Goal: Task Accomplishment & Management: Use online tool/utility

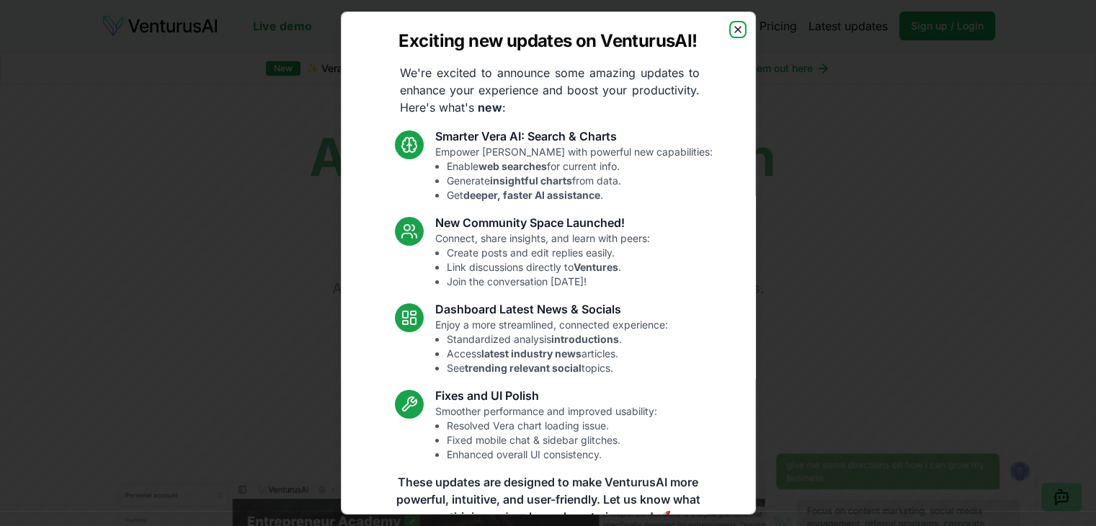
click at [732, 29] on icon "button" at bounding box center [738, 30] width 12 height 12
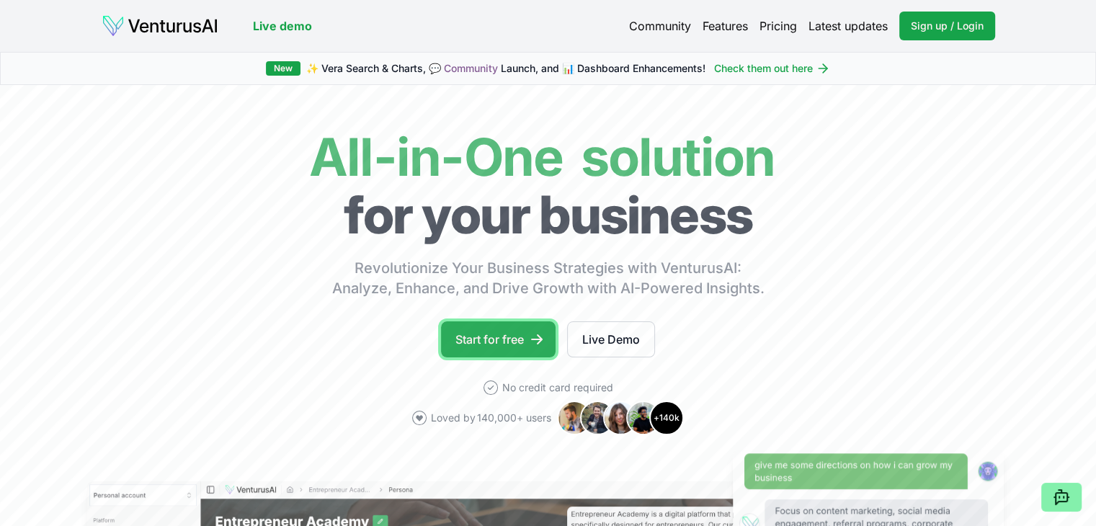
click at [500, 334] on link "Start for free" at bounding box center [498, 339] width 115 height 36
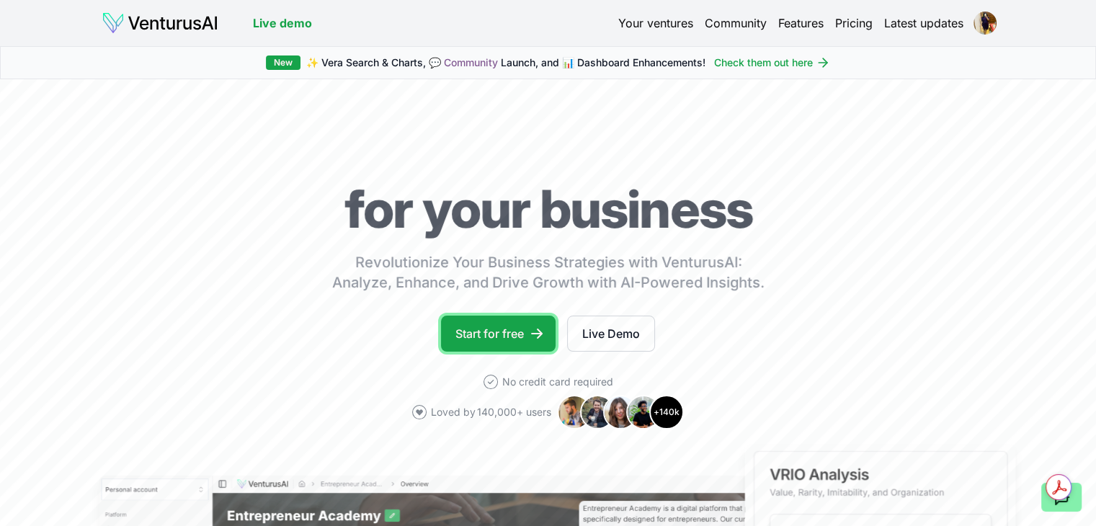
click at [517, 335] on link "Start for free" at bounding box center [498, 333] width 115 height 36
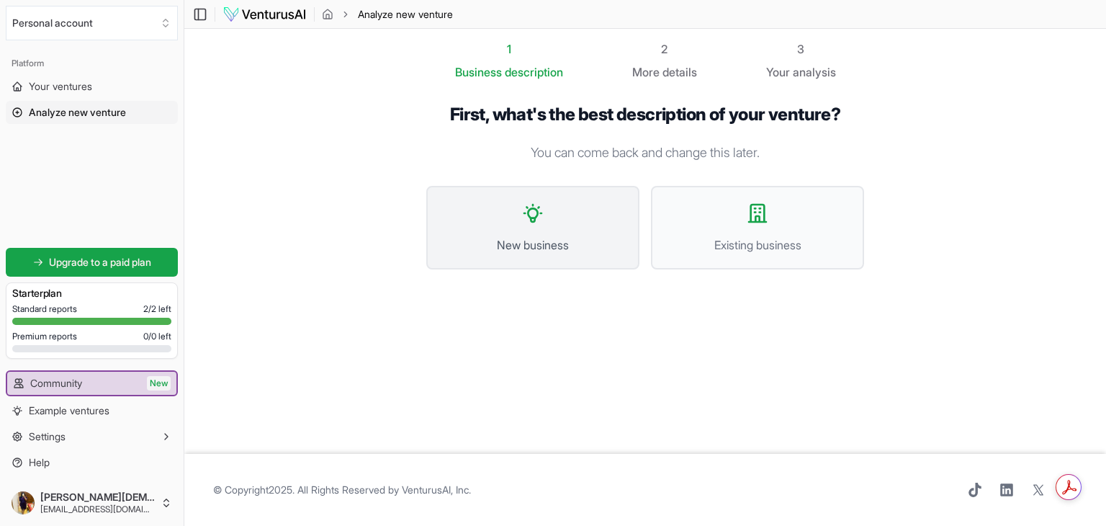
click at [550, 228] on button "New business" at bounding box center [532, 228] width 213 height 84
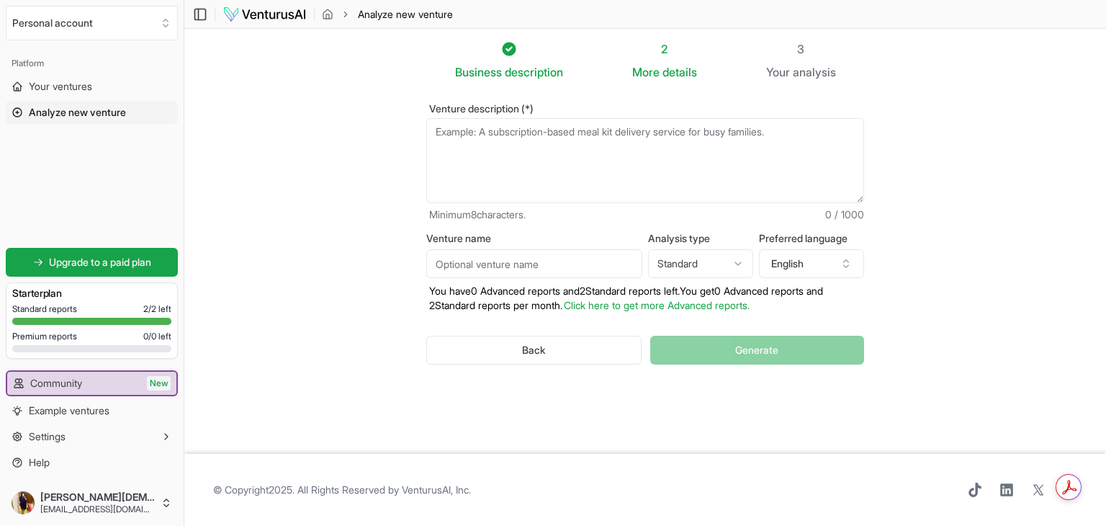
click at [495, 159] on textarea "Venture description (*)" at bounding box center [645, 160] width 438 height 85
click at [705, 256] on html "We value your privacy We use cookies to enhance your browsing experience, serve…" at bounding box center [553, 263] width 1106 height 526
click at [729, 263] on html "We value your privacy We use cookies to enhance your browsing experience, serve…" at bounding box center [553, 263] width 1106 height 526
select select "standard"
click at [530, 267] on input "Venture name" at bounding box center [534, 263] width 216 height 29
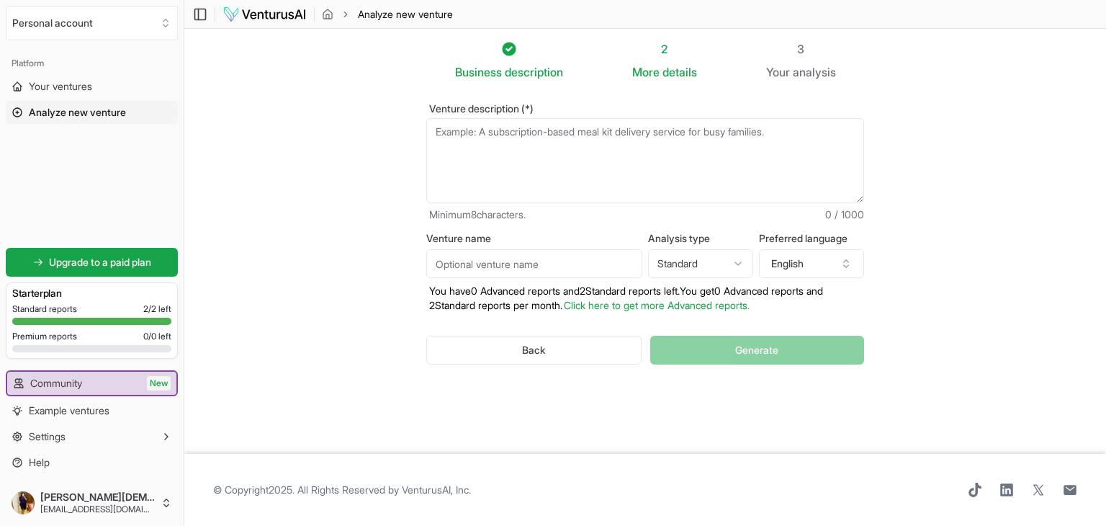
click at [537, 125] on textarea "Venture description (*)" at bounding box center [645, 160] width 438 height 85
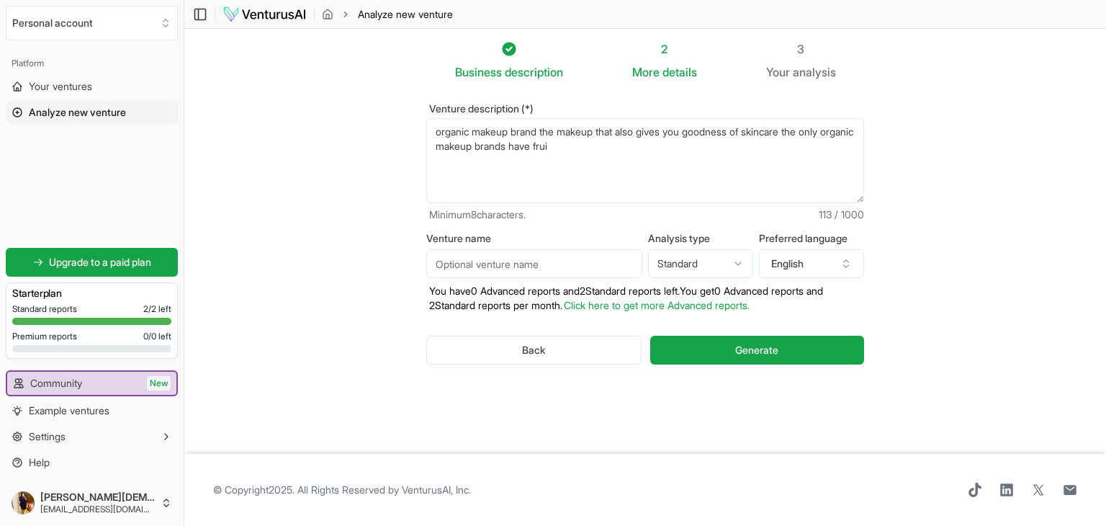
type textarea "organic makeup brand the makeup that also gives you goodness of skincare the on…"
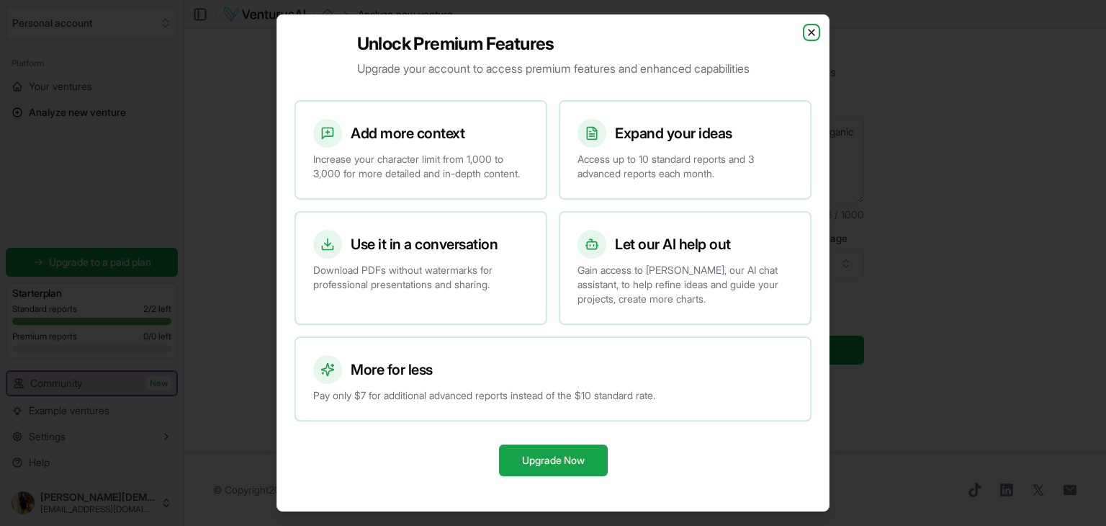
click at [812, 27] on icon "button" at bounding box center [812, 33] width 12 height 12
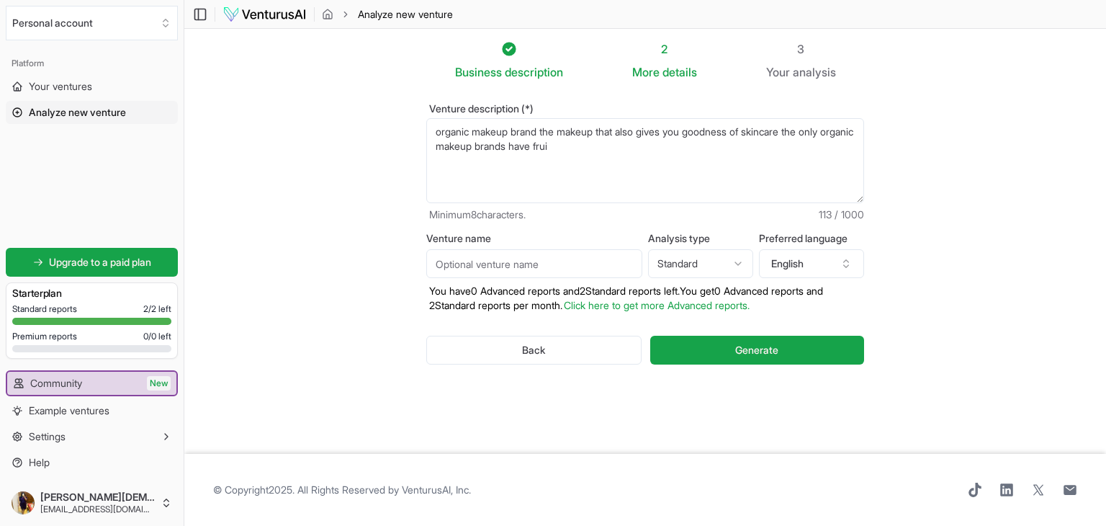
click at [622, 151] on textarea "organic makeup brand the makeup that also gives you goodness of skincare the on…" at bounding box center [645, 160] width 438 height 85
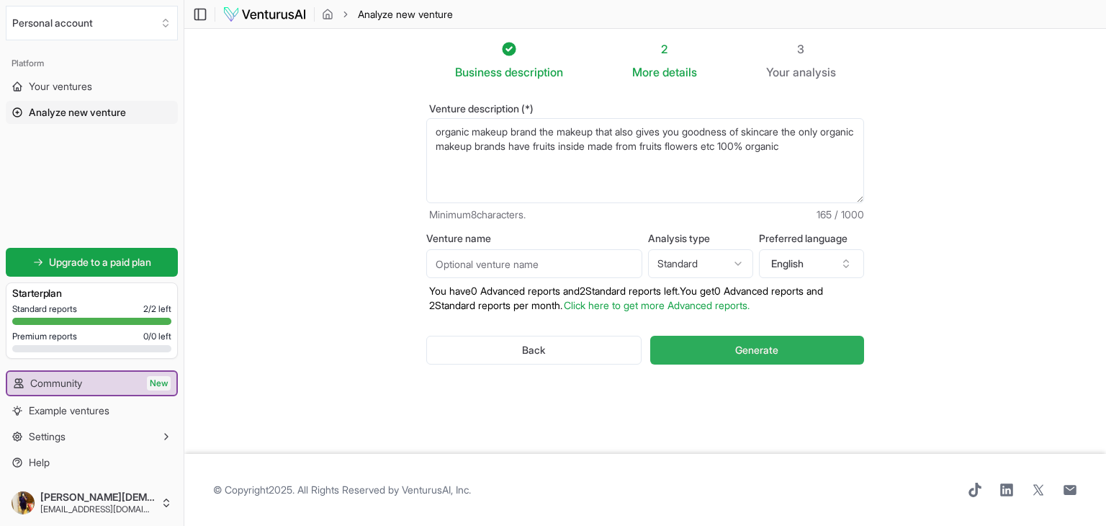
type textarea "organic makeup brand the makeup that also gives you goodness of skincare the on…"
click at [702, 358] on button "Generate" at bounding box center [757, 350] width 214 height 29
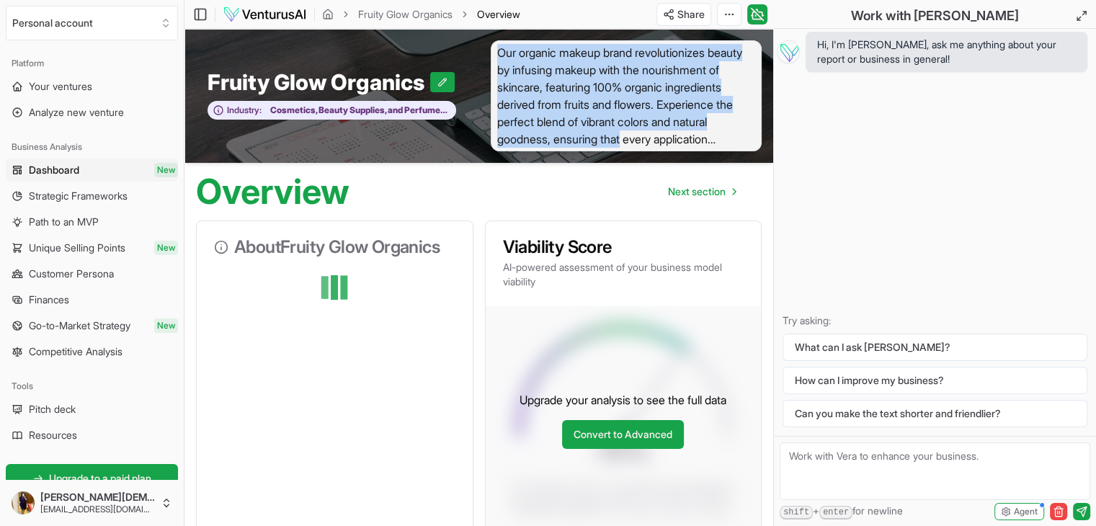
drag, startPoint x: 495, startPoint y: 42, endPoint x: 732, endPoint y: 135, distance: 254.5
click at [732, 135] on span "Our organic makeup brand revolutionizes beauty by infusing makeup with the nour…" at bounding box center [627, 95] width 272 height 111
click at [660, 112] on span "Our organic makeup brand revolutionizes beauty by infusing makeup with the nour…" at bounding box center [627, 95] width 272 height 111
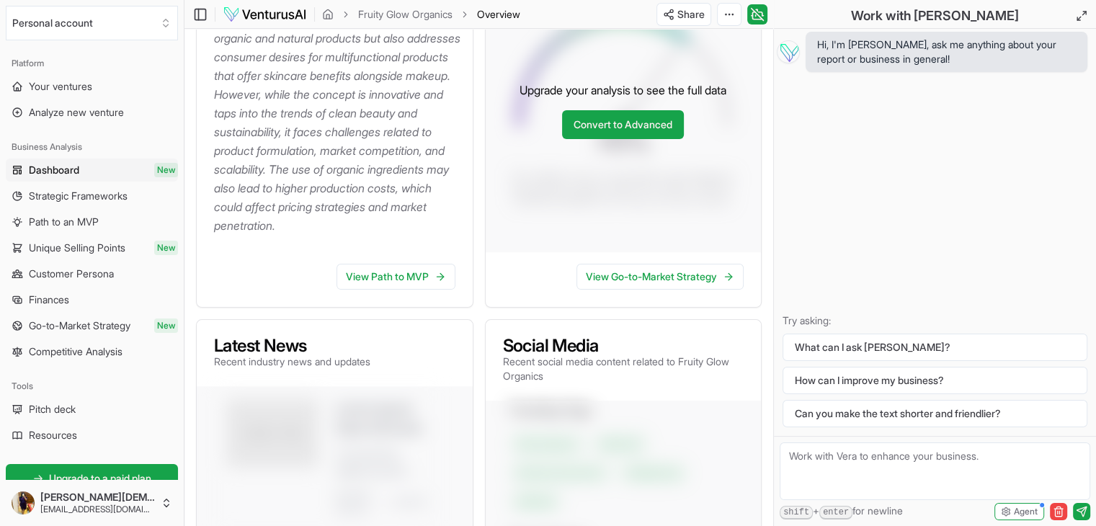
scroll to position [360, 0]
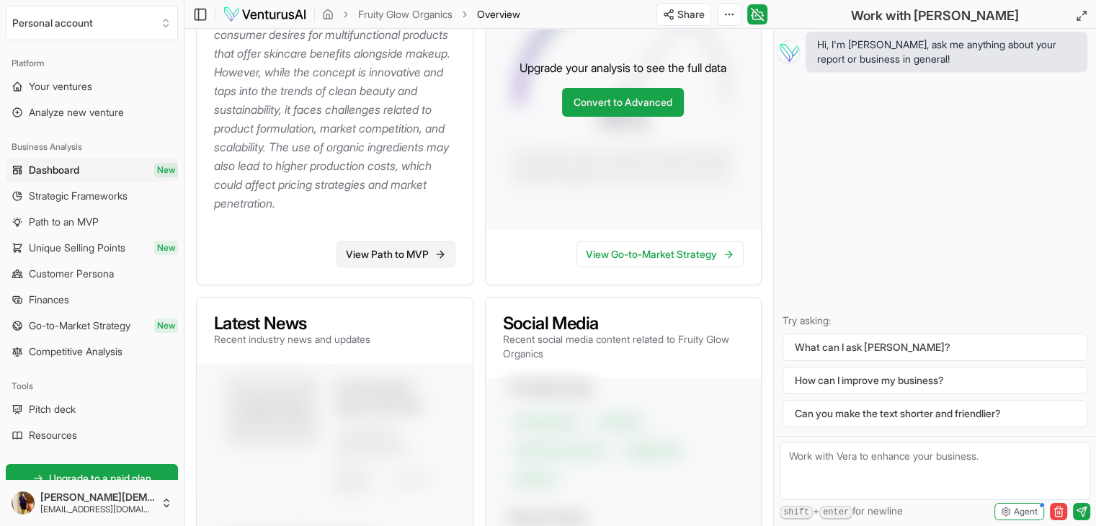
click at [414, 267] on link "View Path to MVP" at bounding box center [395, 254] width 119 height 26
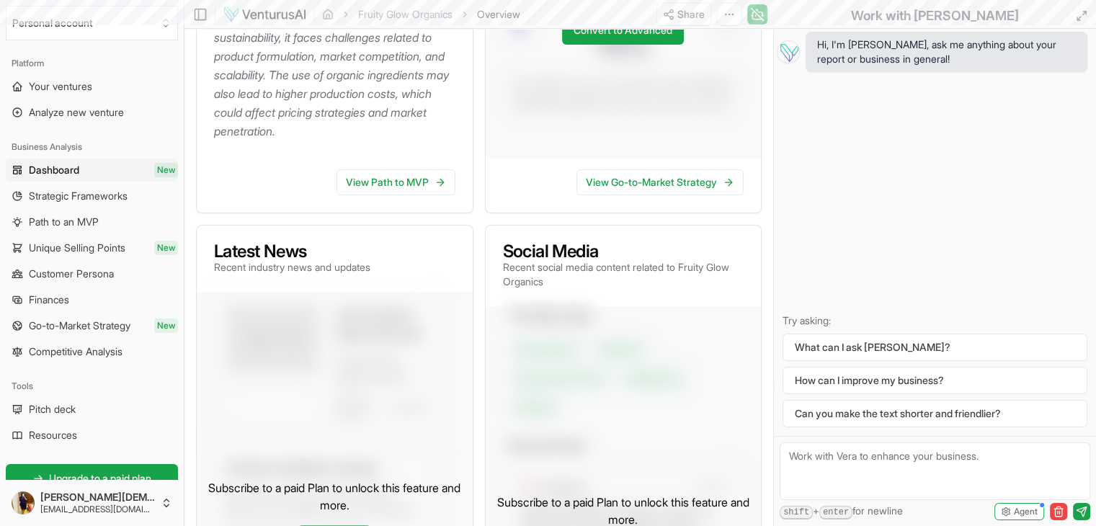
scroll to position [216, 0]
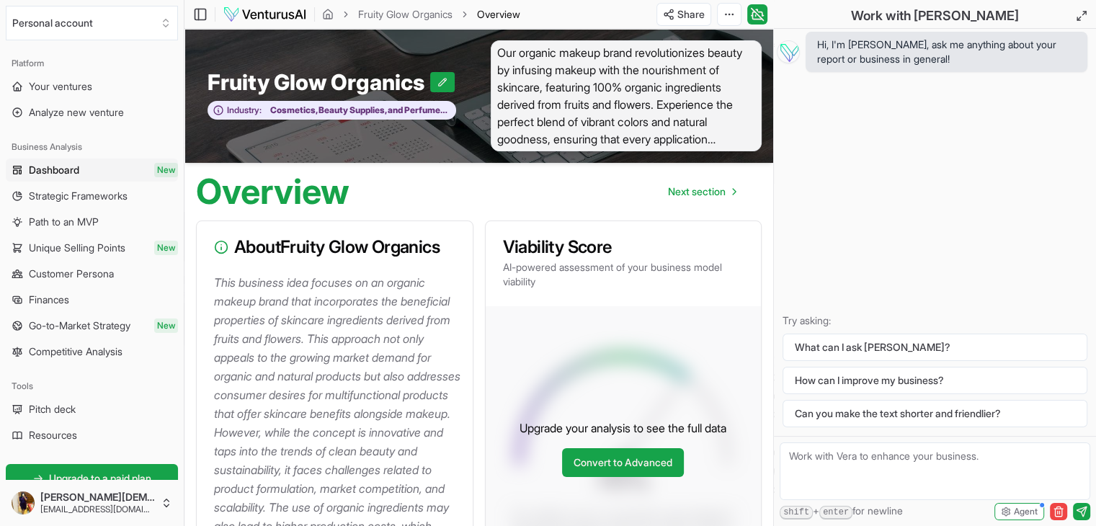
click at [328, 267] on div "About Fruity Glow Organics" at bounding box center [335, 247] width 276 height 52
click at [270, 243] on h3 "About Fruity Glow Organics" at bounding box center [334, 246] width 241 height 17
click at [221, 253] on circle at bounding box center [221, 247] width 12 height 12
click at [130, 353] on link "Competitive Analysis" at bounding box center [92, 351] width 172 height 23
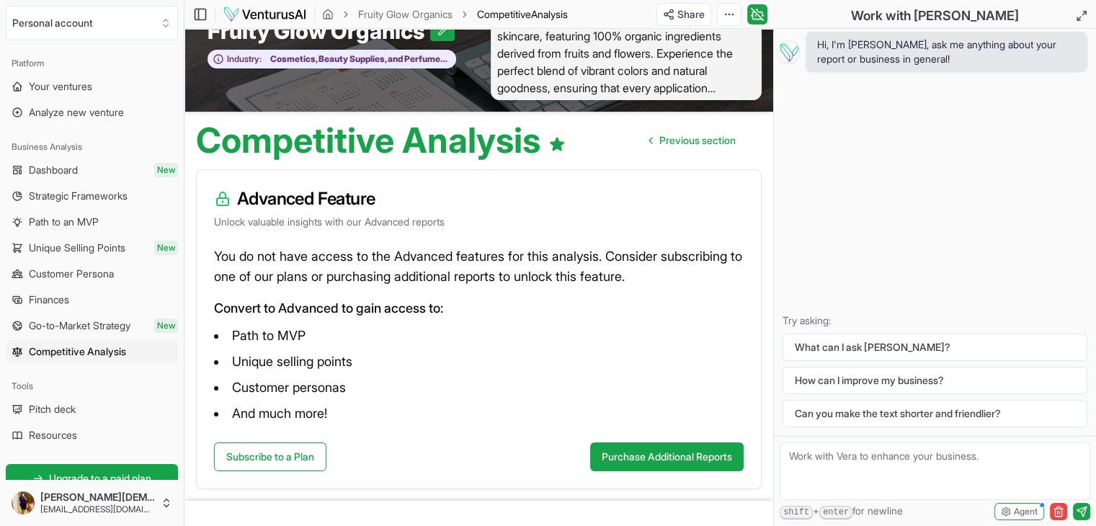
scroll to position [98, 0]
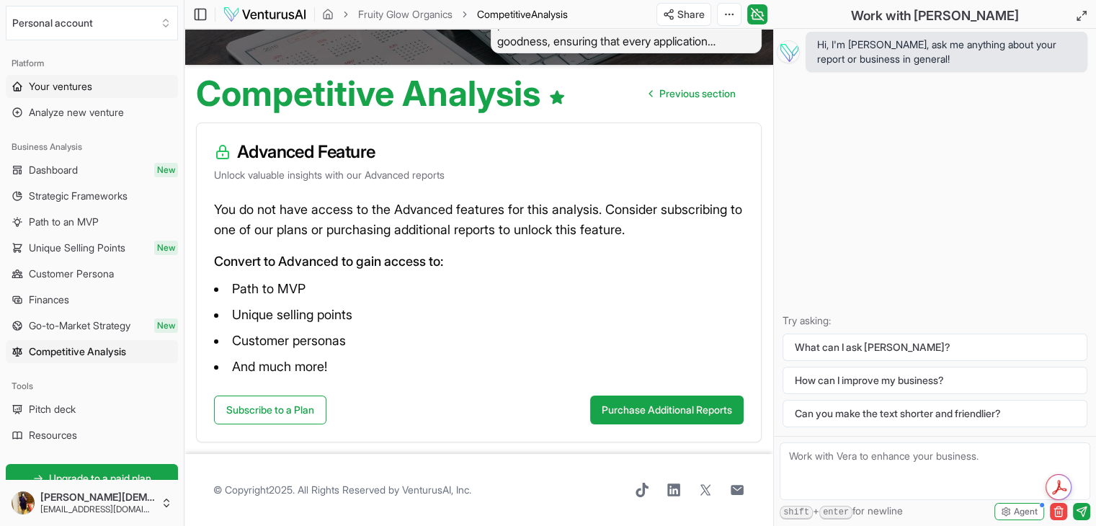
drag, startPoint x: 122, startPoint y: 86, endPoint x: 124, endPoint y: 94, distance: 8.1
click at [122, 88] on link "Your ventures" at bounding box center [92, 86] width 172 height 23
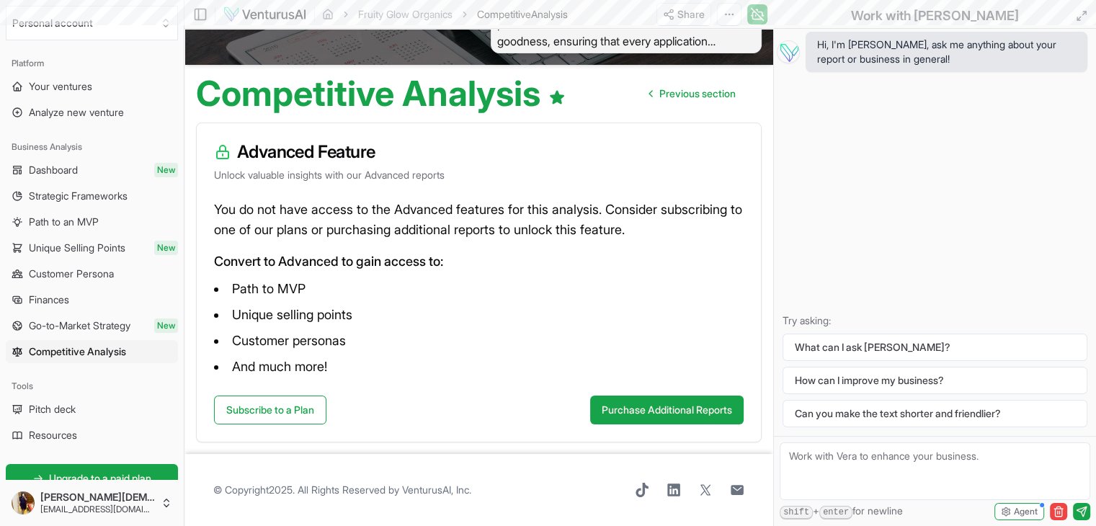
scroll to position [0, 0]
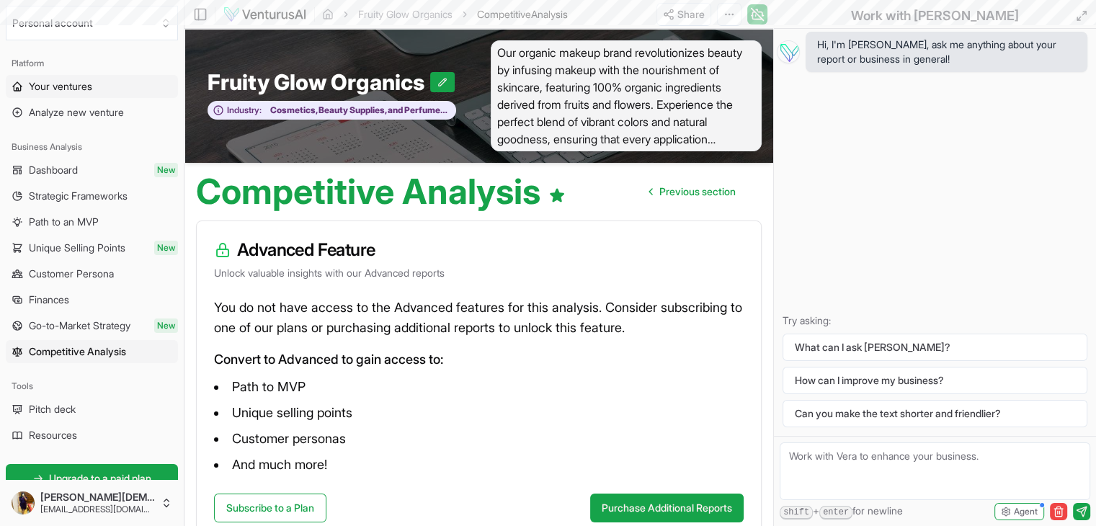
click at [104, 91] on link "Your ventures" at bounding box center [92, 86] width 172 height 23
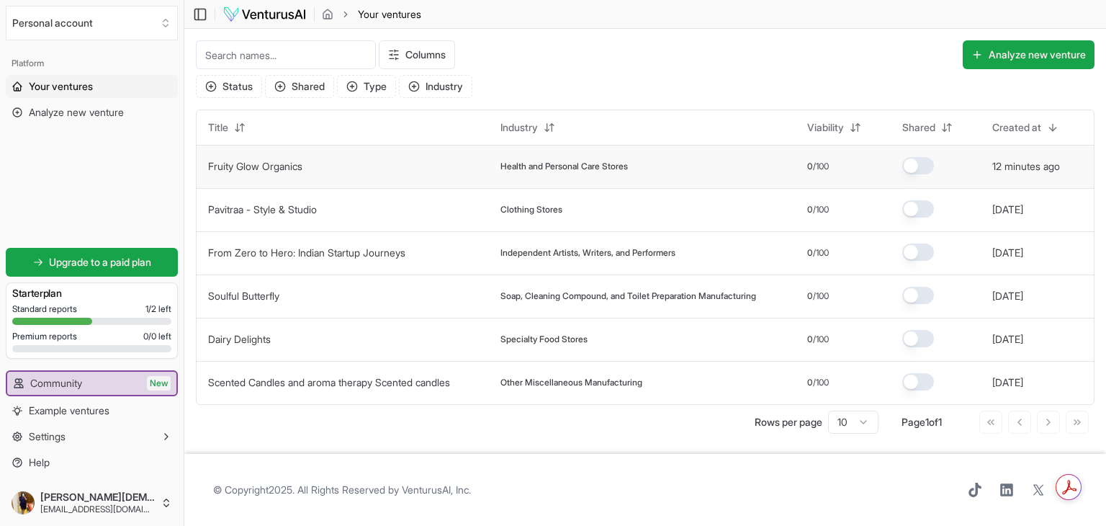
click at [926, 165] on button "button" at bounding box center [918, 165] width 32 height 17
click at [628, 162] on span "Health and Personal Care Stores" at bounding box center [564, 167] width 127 height 12
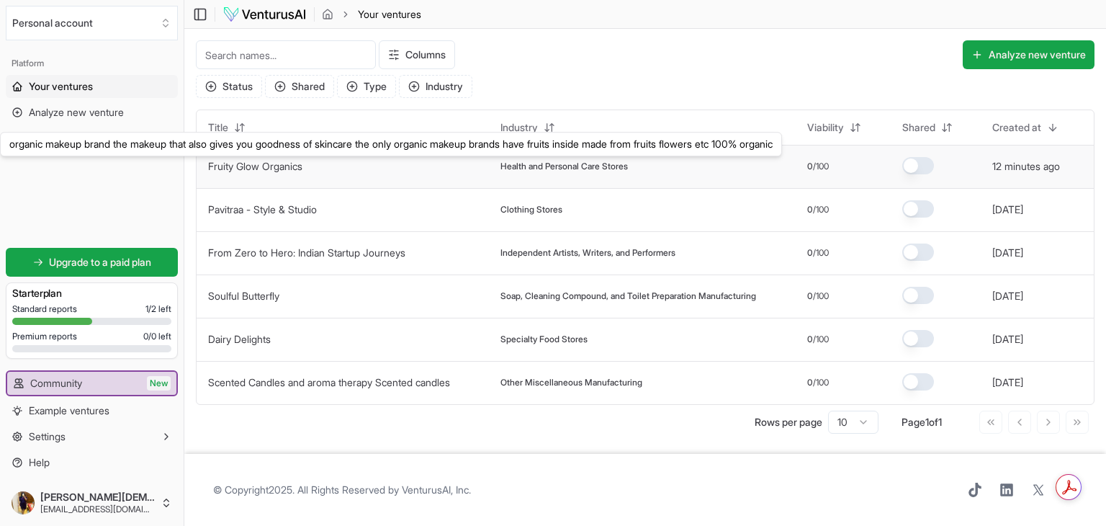
click at [277, 171] on link "Fruity Glow Organics" at bounding box center [255, 166] width 94 height 12
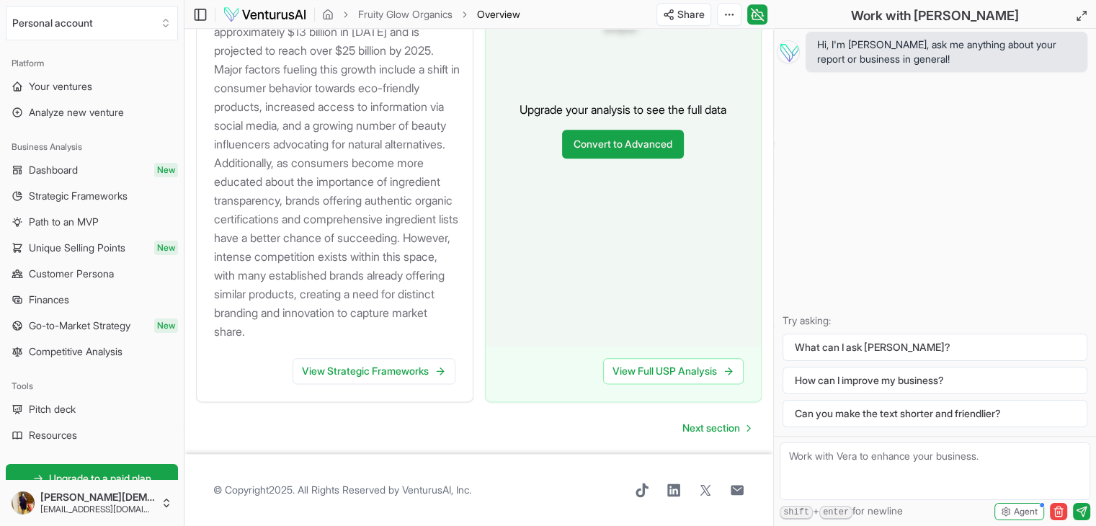
scroll to position [1726, 0]
click at [380, 376] on link "View Strategic Frameworks" at bounding box center [373, 371] width 163 height 26
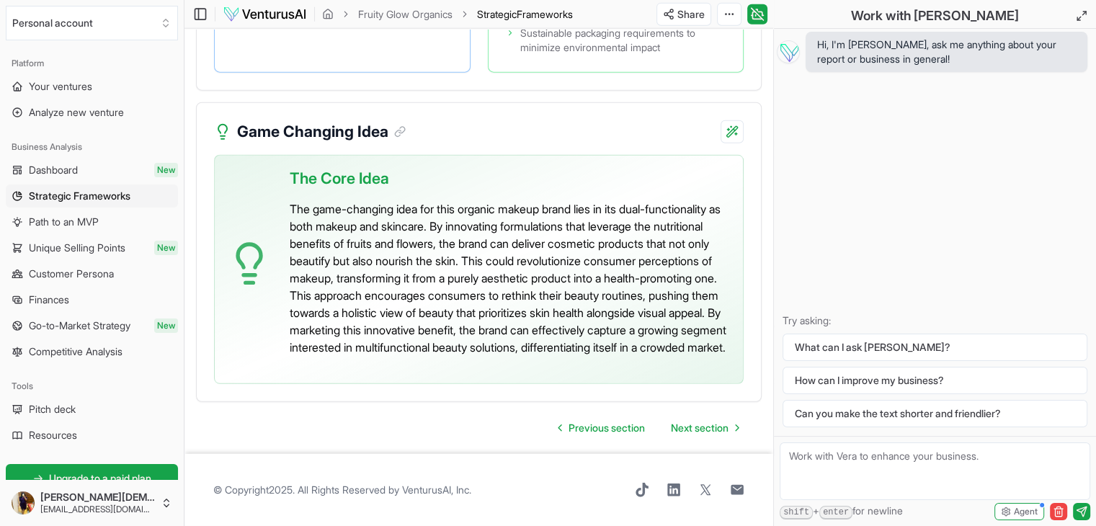
scroll to position [3722, 0]
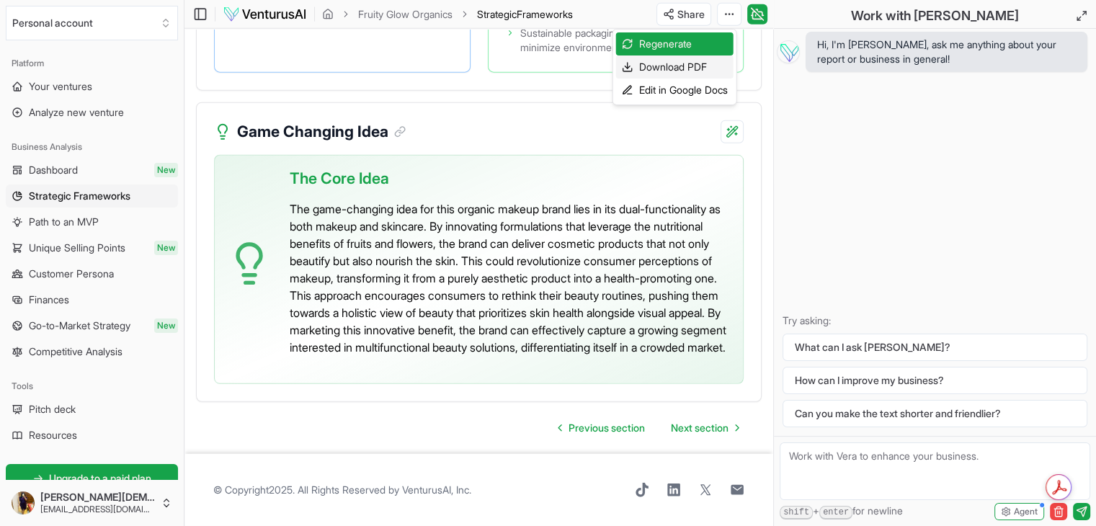
click at [696, 68] on div "Download PDF" at bounding box center [674, 66] width 117 height 23
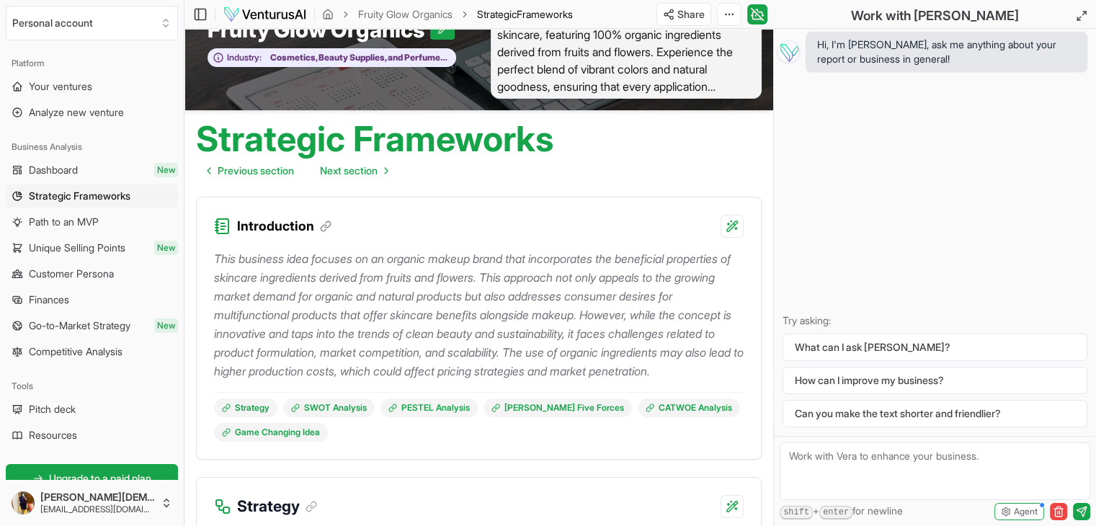
scroll to position [0, 0]
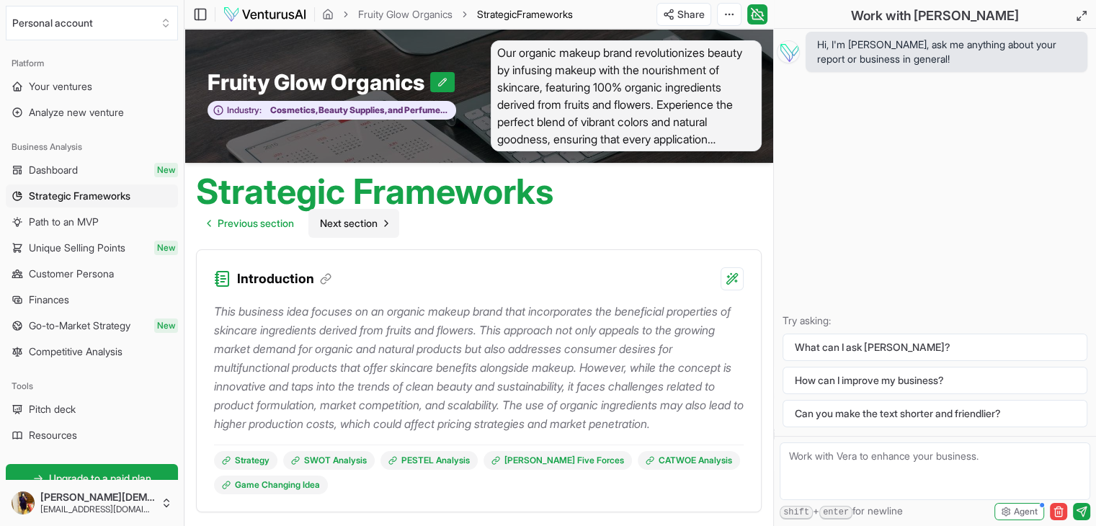
click at [354, 225] on span "Next section" at bounding box center [349, 223] width 58 height 14
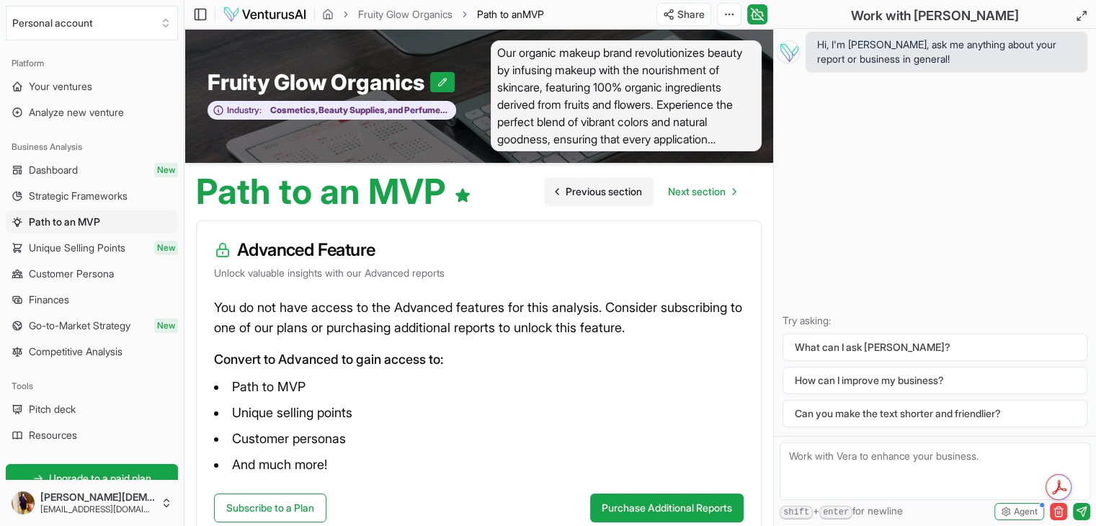
click at [588, 191] on span "Previous section" at bounding box center [603, 191] width 76 height 14
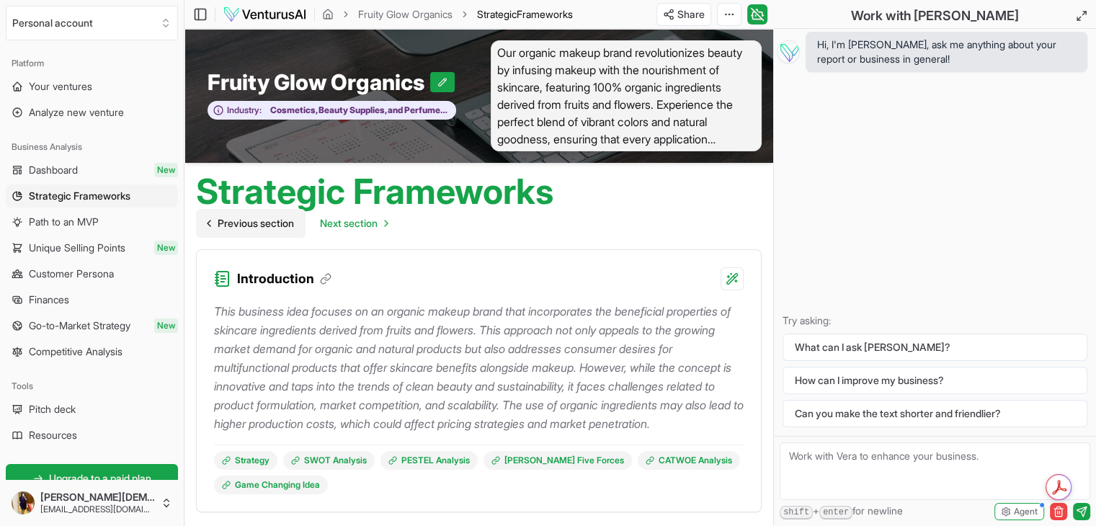
click at [212, 225] on icon "Go to previous page" at bounding box center [209, 224] width 12 height 12
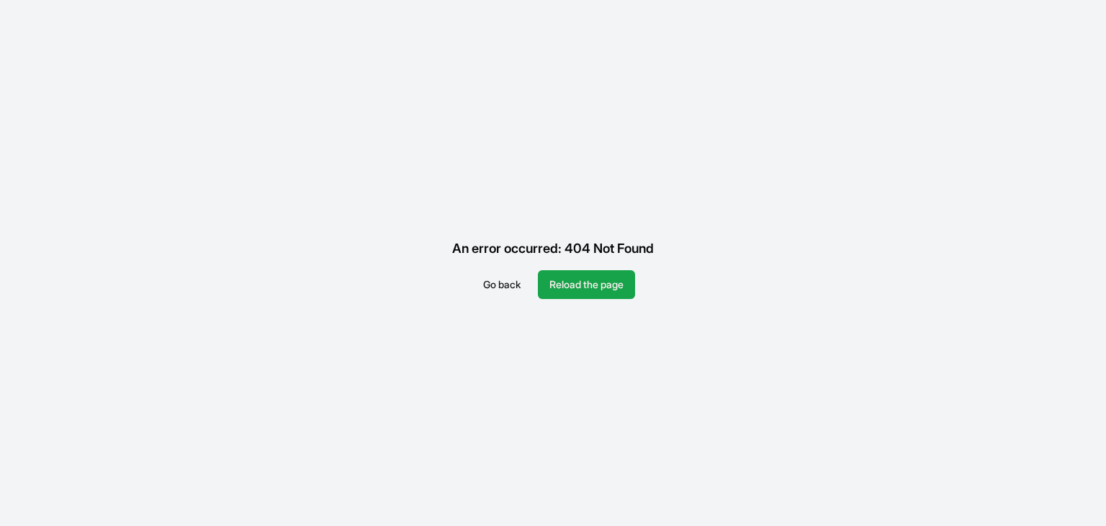
click at [490, 287] on button "Go back" at bounding box center [502, 284] width 61 height 29
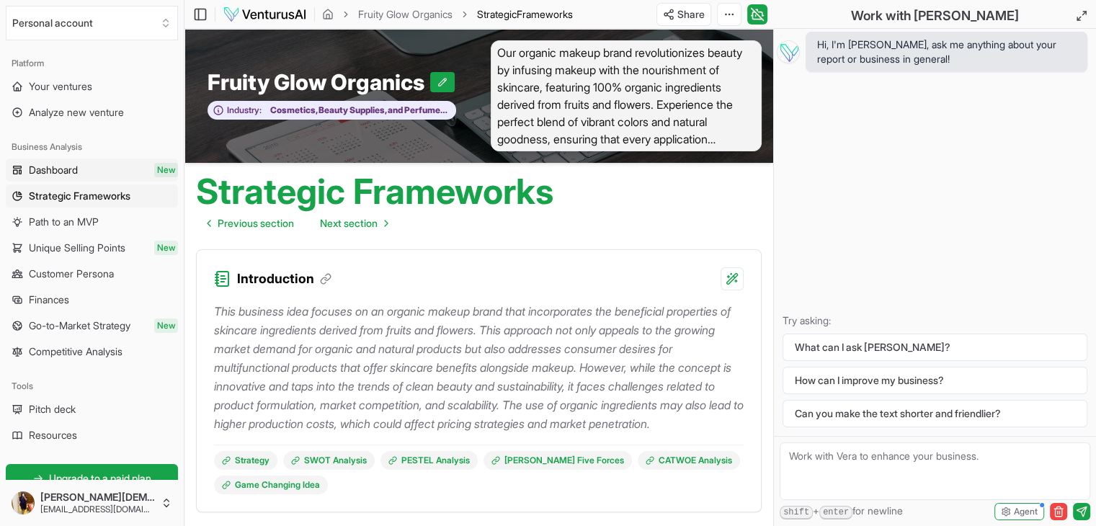
click at [77, 167] on span "Dashboard" at bounding box center [53, 170] width 49 height 14
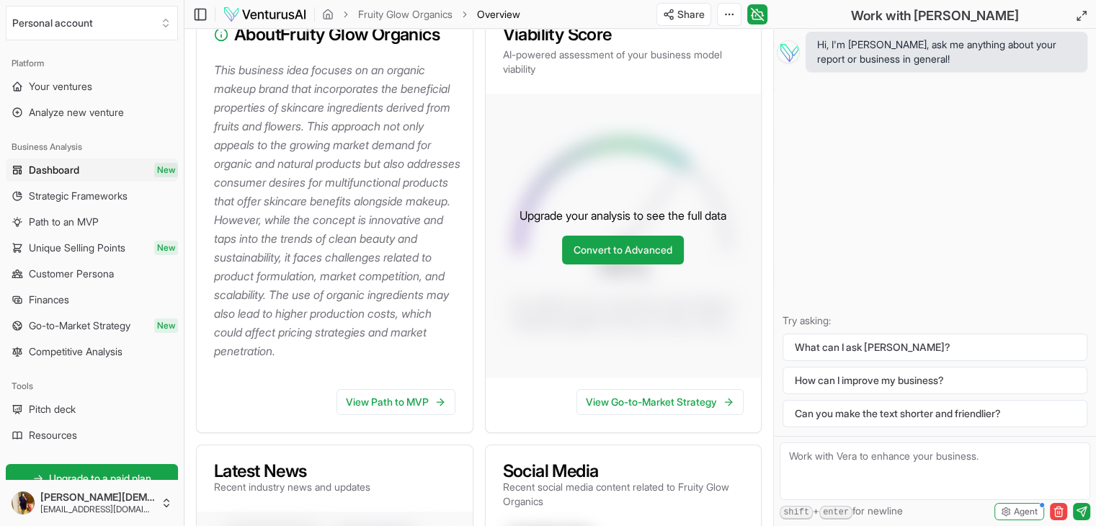
scroll to position [70, 0]
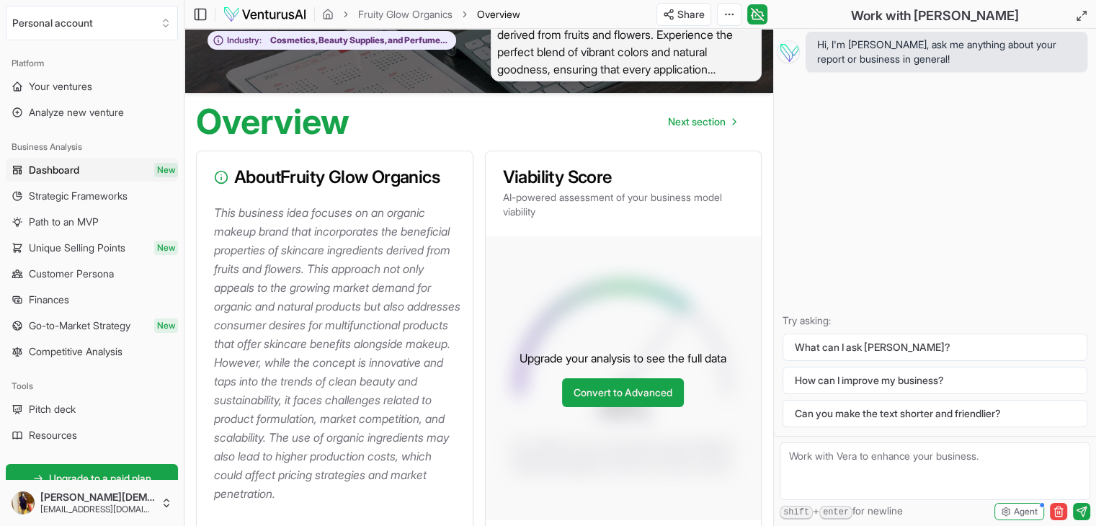
click at [337, 261] on p "This business idea focuses on an organic makeup brand that incorporates the ben…" at bounding box center [337, 353] width 247 height 300
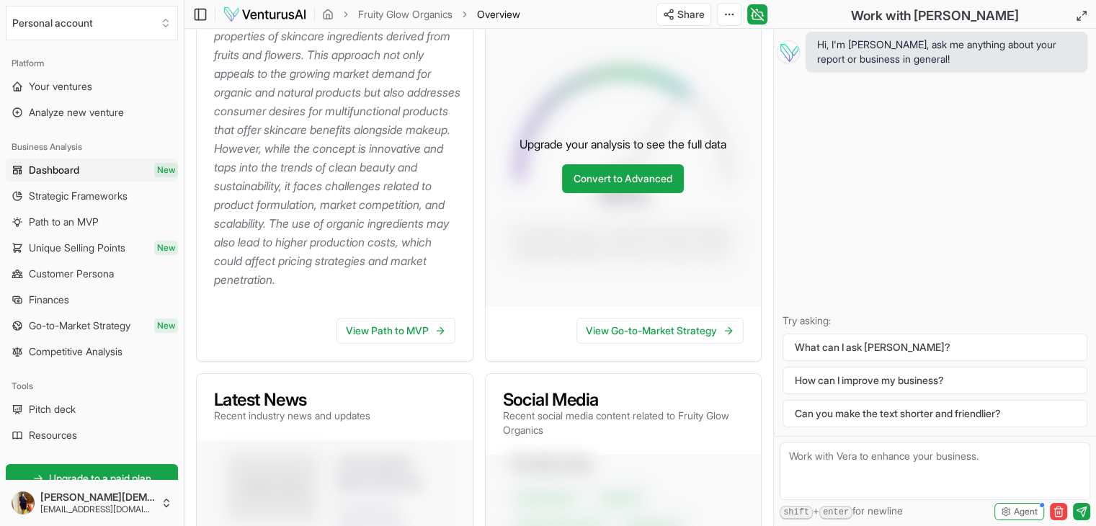
scroll to position [286, 0]
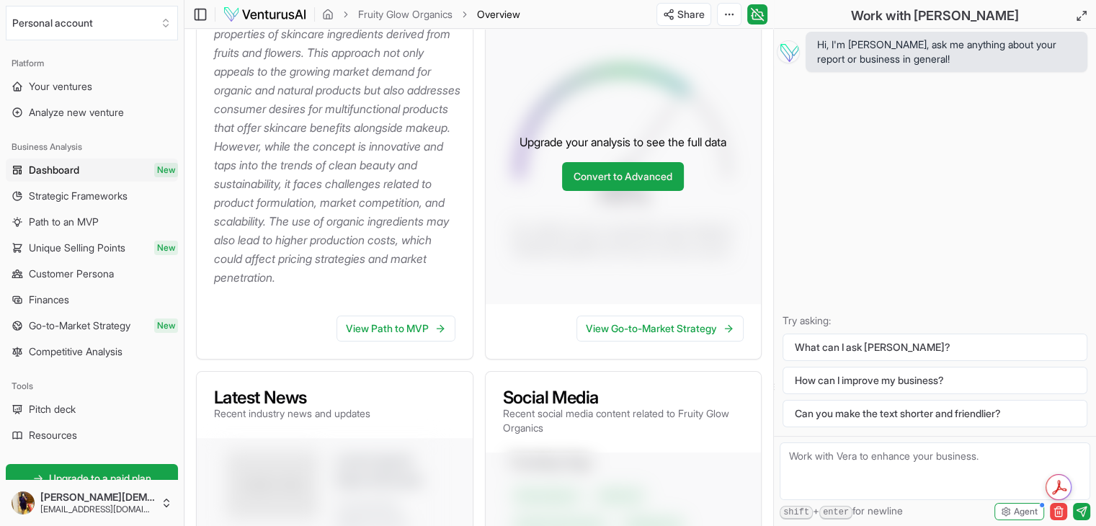
click at [331, 224] on p "This business idea focuses on an organic makeup brand that incorporates the ben…" at bounding box center [337, 137] width 247 height 300
click at [389, 341] on link "View Path to MVP" at bounding box center [395, 328] width 119 height 26
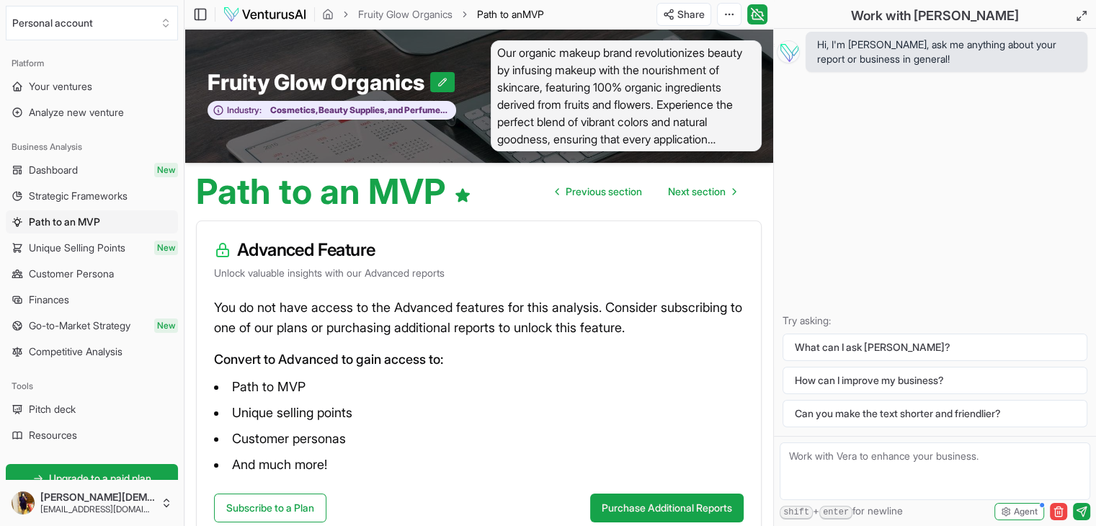
scroll to position [98, 0]
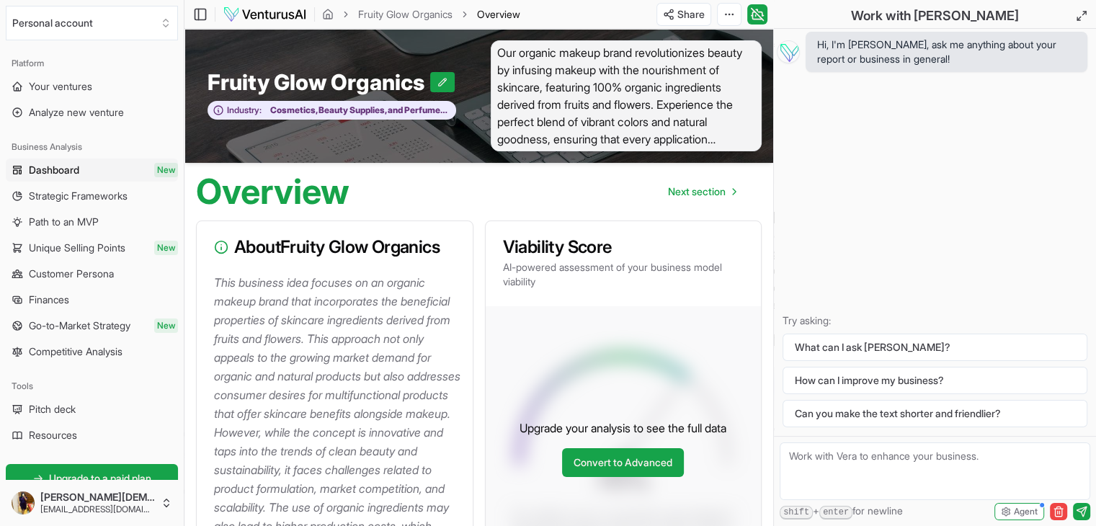
click at [303, 275] on p "This business idea focuses on an organic makeup brand that incorporates the ben…" at bounding box center [337, 423] width 247 height 300
click at [306, 254] on h3 "About Fruity Glow Organics" at bounding box center [334, 246] width 241 height 17
click at [681, 194] on span "Next section" at bounding box center [697, 191] width 58 height 14
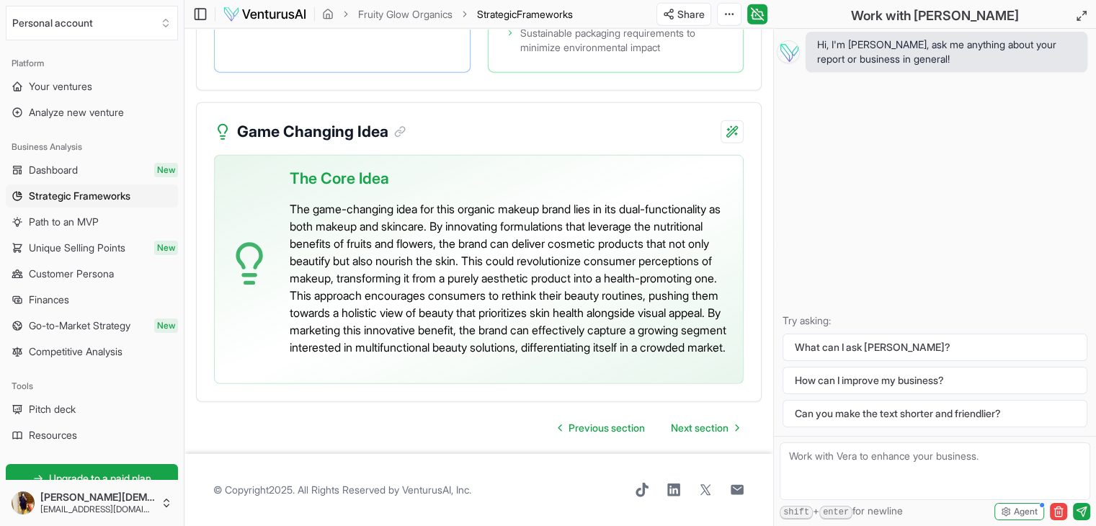
scroll to position [3722, 0]
click at [884, 373] on button "How can I improve my business?" at bounding box center [934, 380] width 305 height 27
click at [913, 373] on button "How can I improve my business?" at bounding box center [934, 380] width 305 height 27
click at [889, 378] on button "How can I improve my business?" at bounding box center [934, 380] width 305 height 27
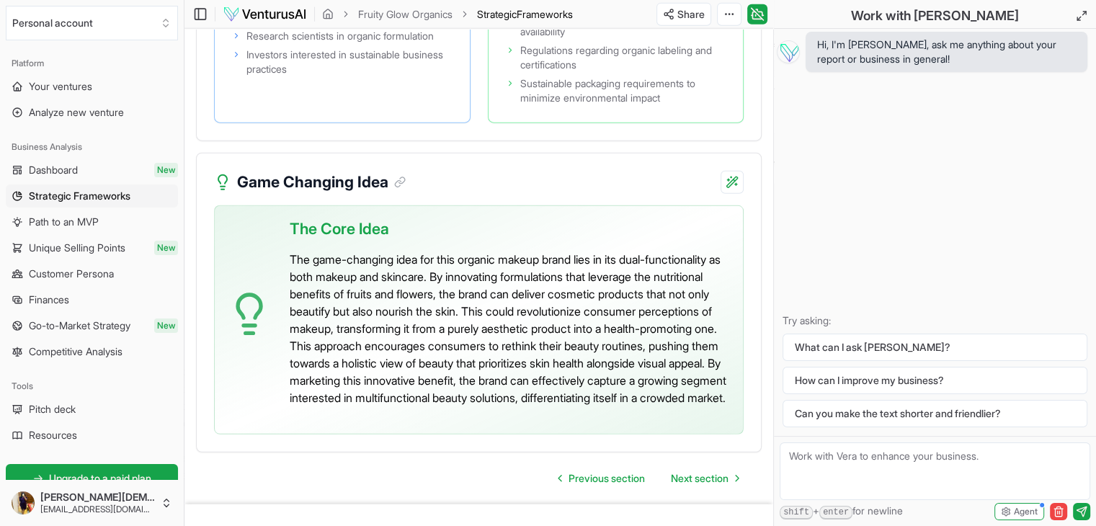
scroll to position [3722, 0]
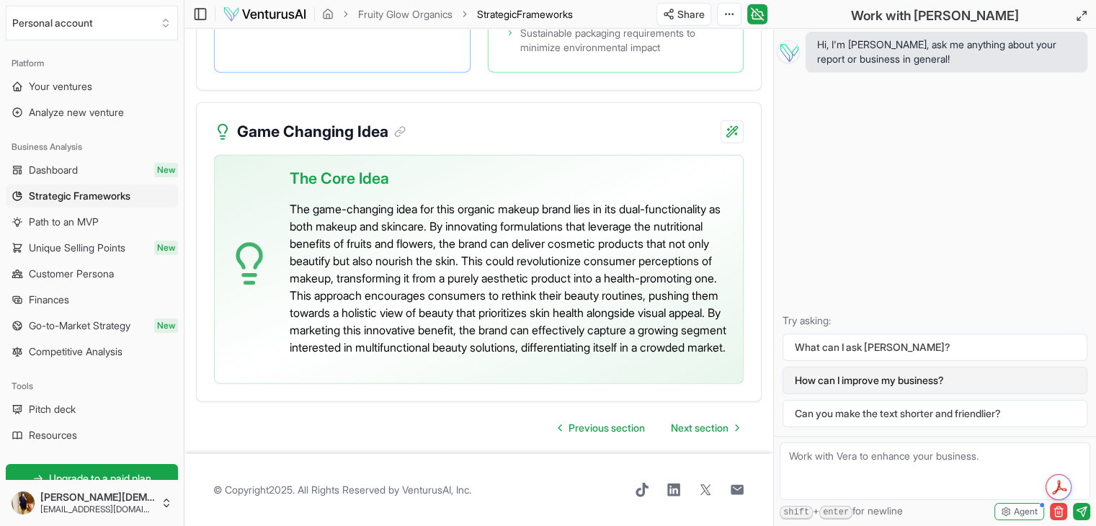
click at [875, 382] on button "How can I improve my business?" at bounding box center [934, 380] width 305 height 27
click at [980, 453] on textarea at bounding box center [934, 471] width 310 height 58
click at [893, 387] on button "How can I improve my business?" at bounding box center [934, 380] width 305 height 27
click at [885, 383] on button "How can I improve my business?" at bounding box center [934, 380] width 305 height 27
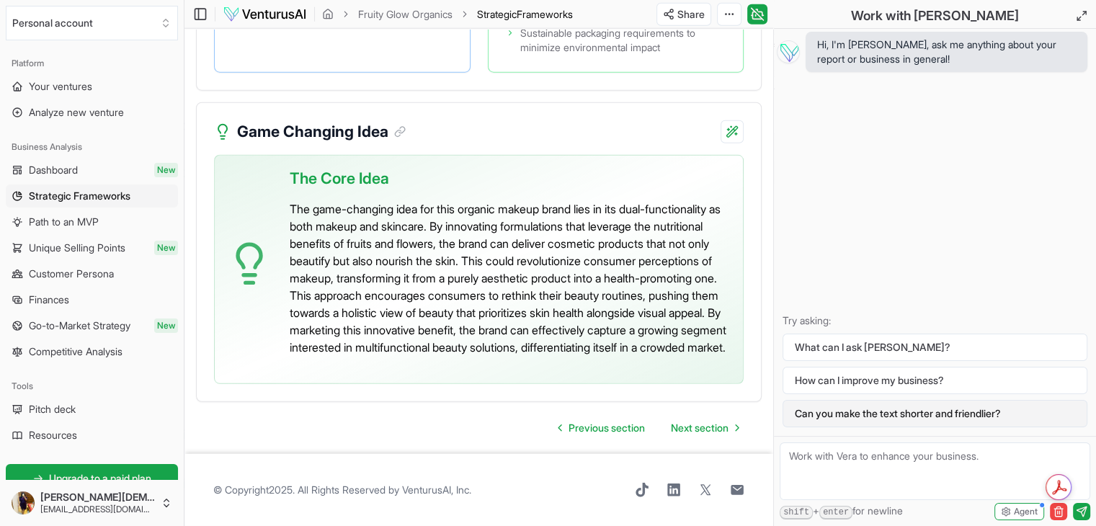
drag, startPoint x: 885, startPoint y: 383, endPoint x: 890, endPoint y: 410, distance: 27.1
click at [884, 385] on button "How can I improve my business?" at bounding box center [934, 380] width 305 height 27
click at [890, 410] on button "Can you make the text shorter and friendlier?" at bounding box center [934, 413] width 305 height 27
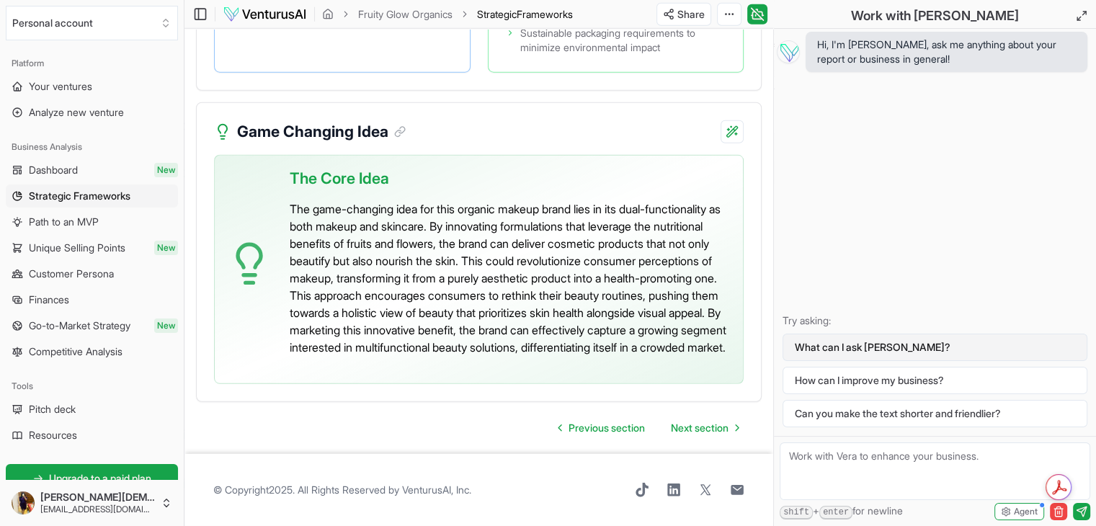
scroll to position [3967, 0]
click at [843, 348] on button "What can I ask Vera?" at bounding box center [934, 346] width 305 height 27
